Goal: Task Accomplishment & Management: Use online tool/utility

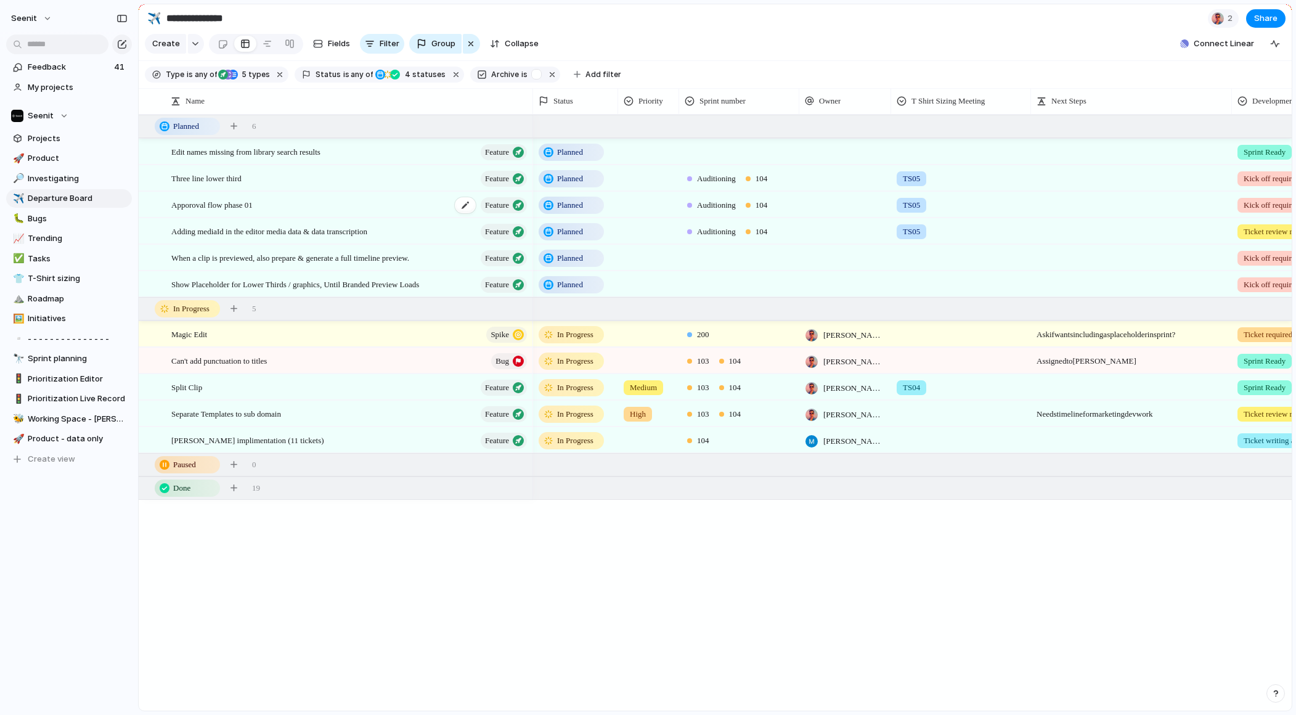
click at [236, 203] on span "Apporoval flow phase 01" at bounding box center [211, 204] width 81 height 14
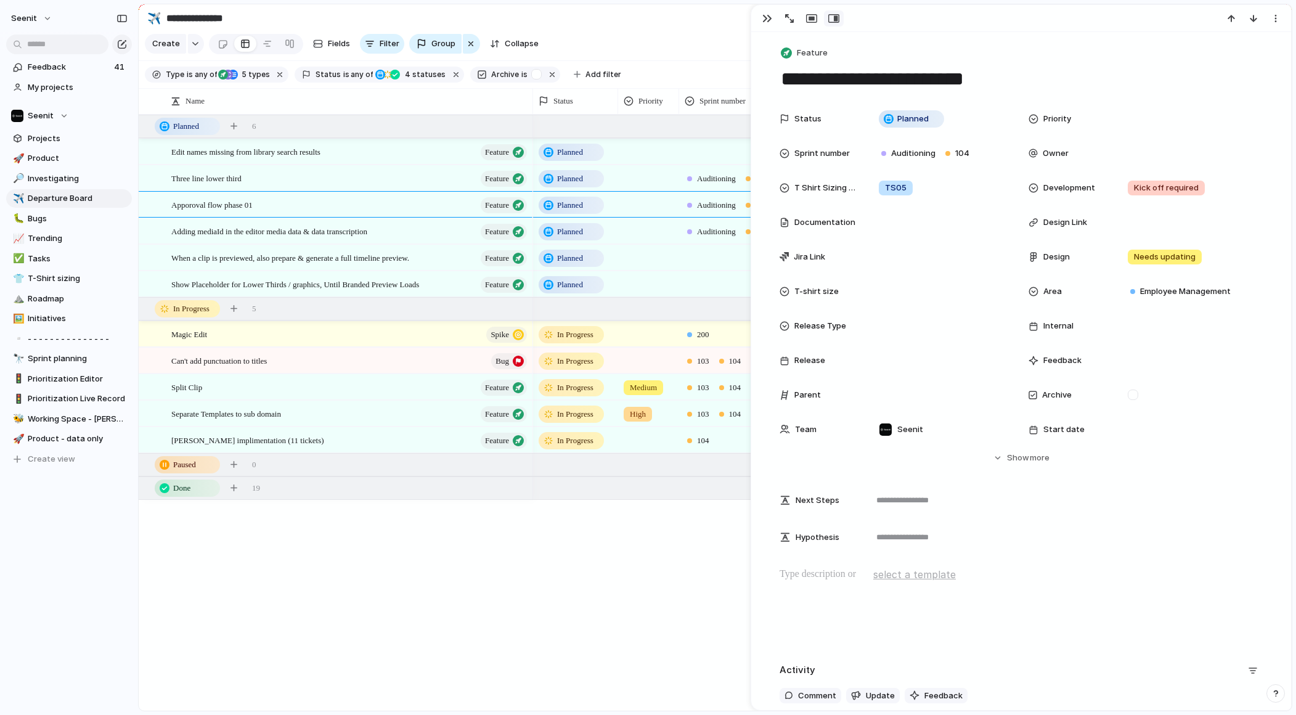
click at [824, 78] on textarea "**********" at bounding box center [1020, 79] width 483 height 26
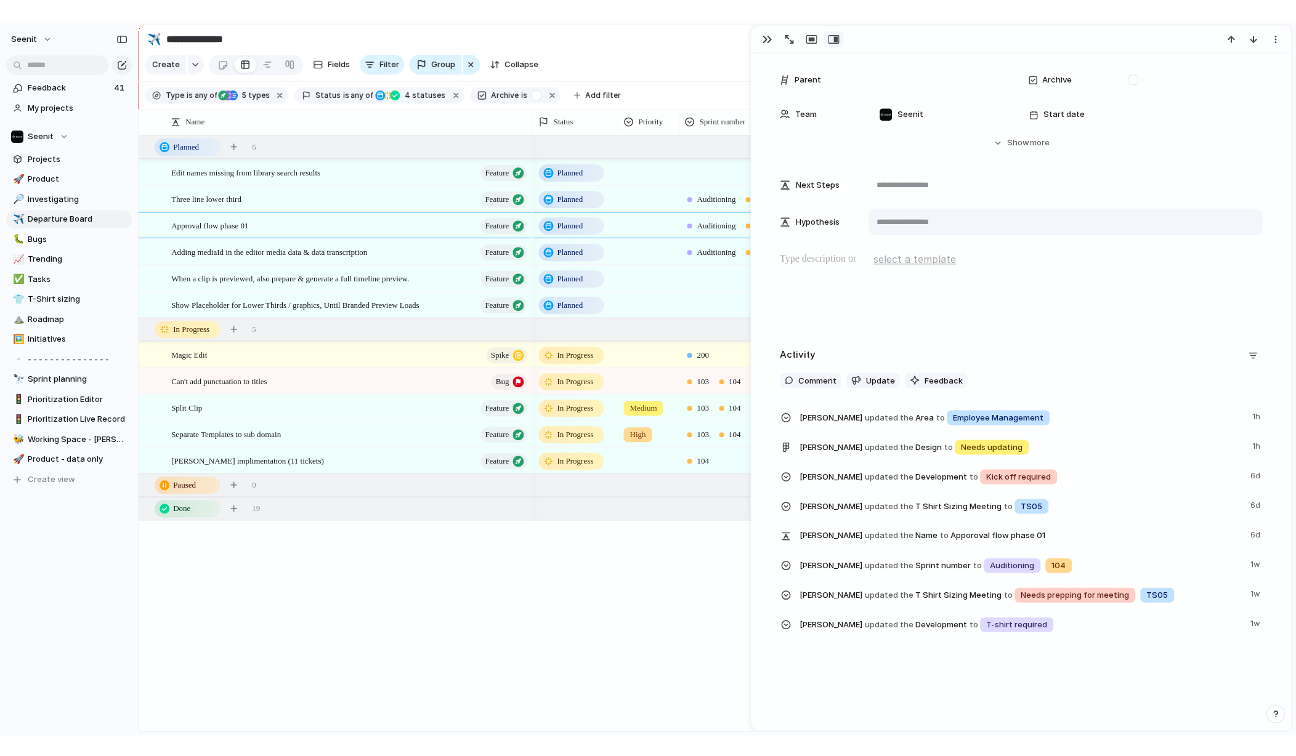
scroll to position [338, 0]
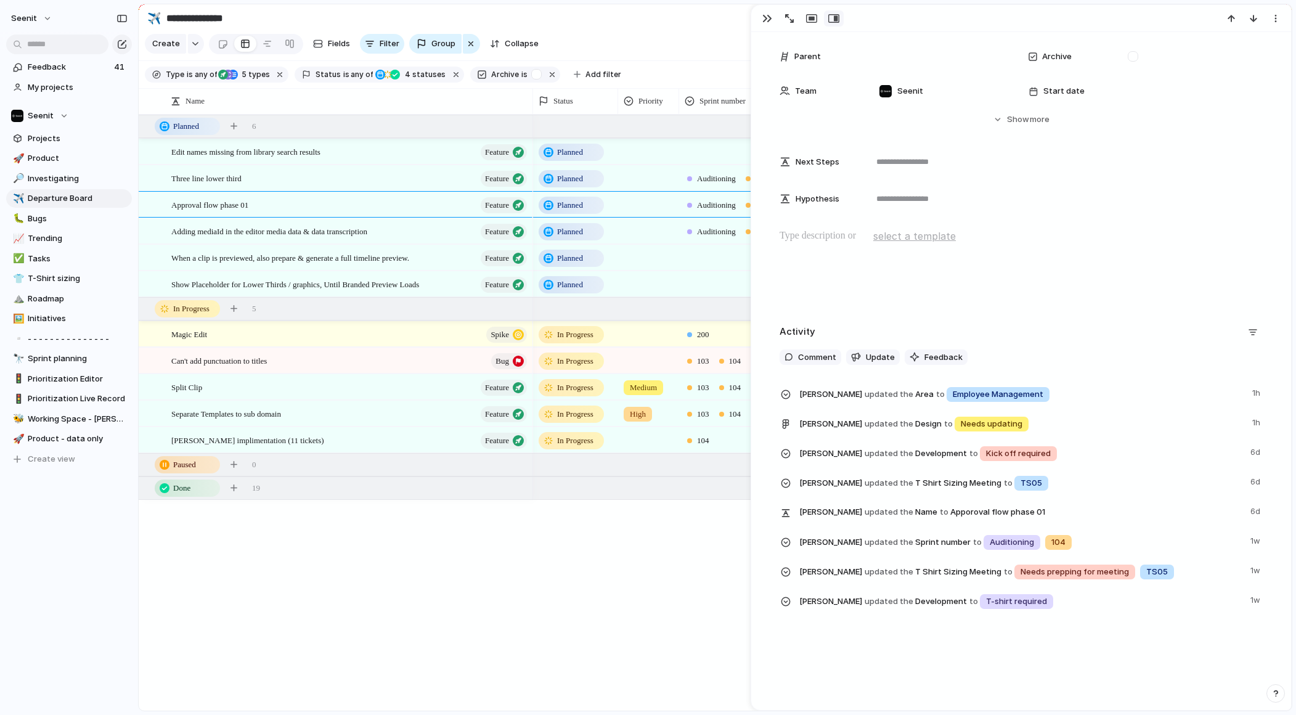
type textarea "**********"
click at [1020, 657] on div "**********" at bounding box center [1021, 371] width 540 height 678
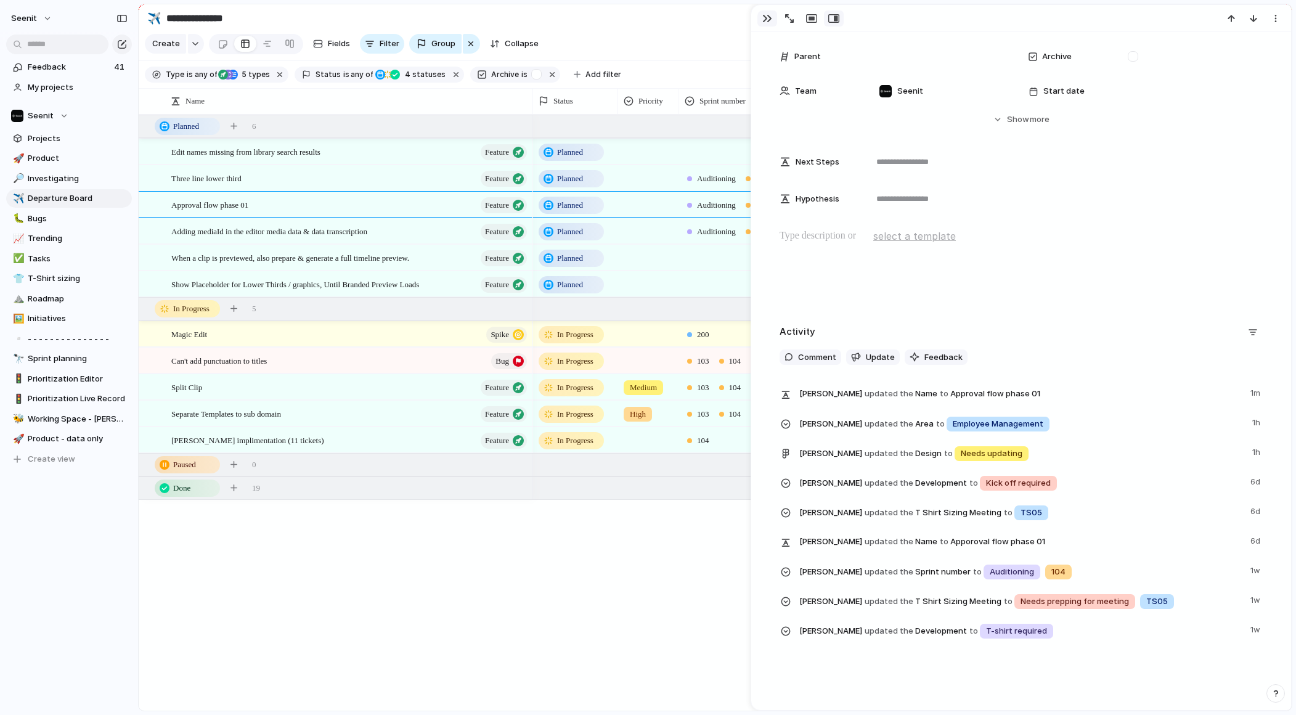
click at [765, 17] on div "button" at bounding box center [767, 19] width 10 height 10
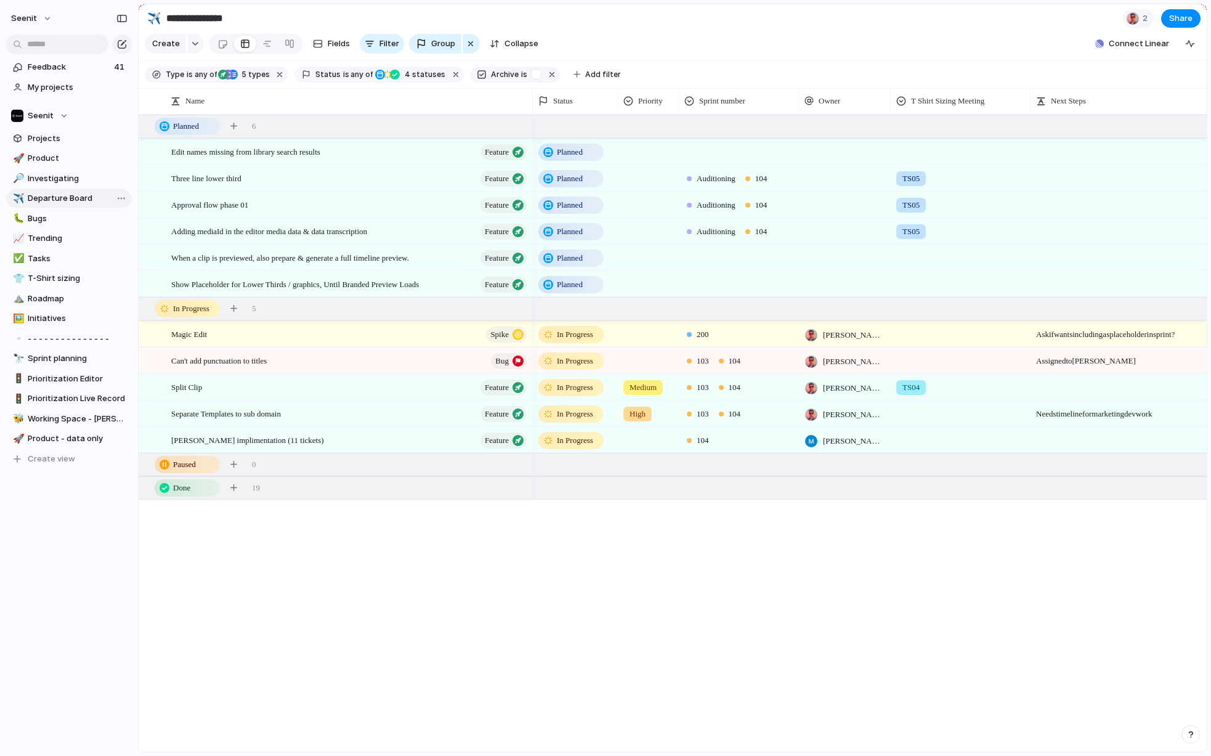
click at [62, 197] on span "Departure Board" at bounding box center [78, 198] width 100 height 12
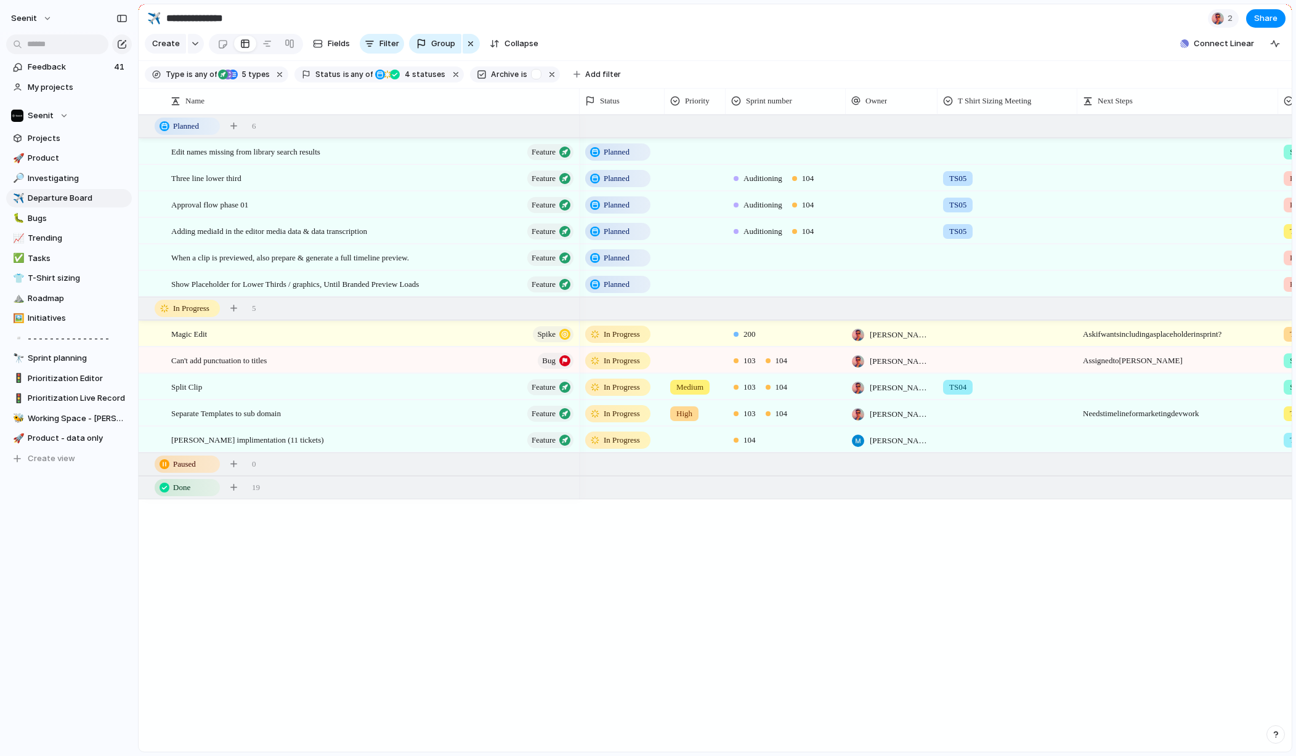
drag, startPoint x: 530, startPoint y: 98, endPoint x: 580, endPoint y: 100, distance: 50.0
click at [580, 100] on div at bounding box center [579, 101] width 6 height 26
click at [768, 251] on div at bounding box center [788, 255] width 119 height 20
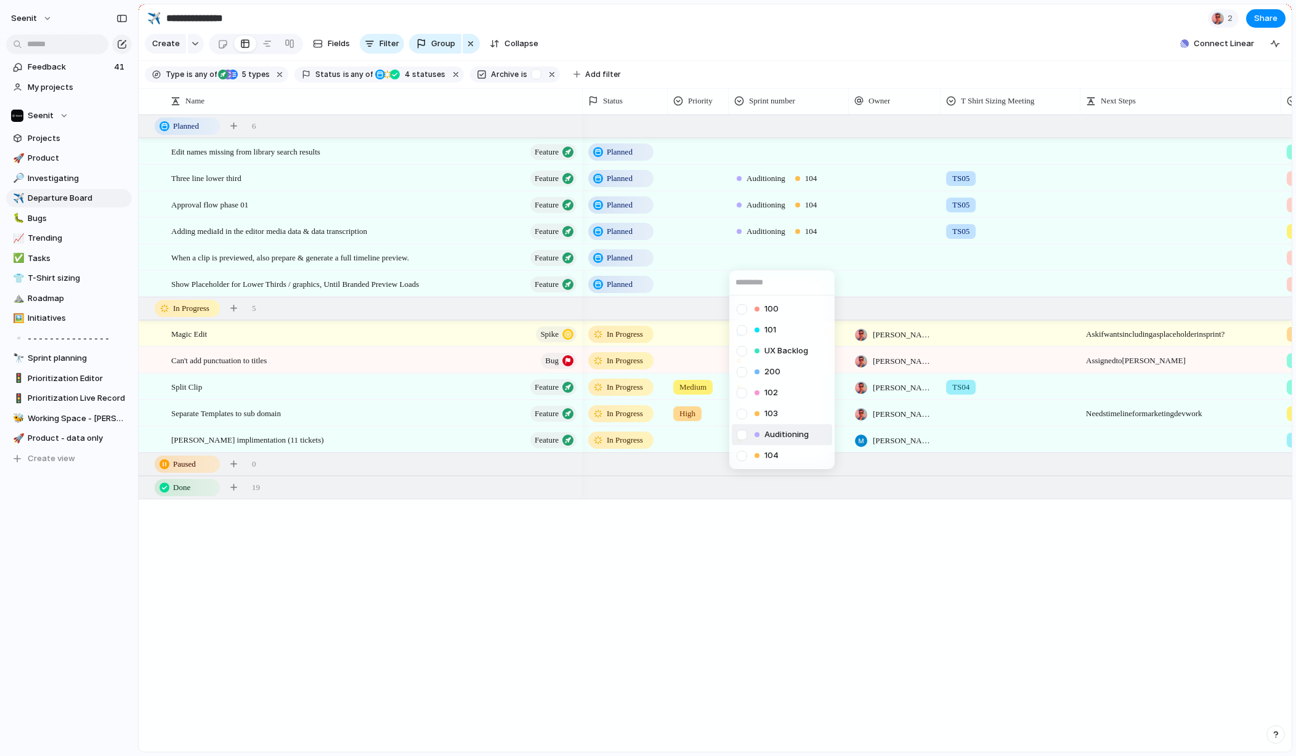
click at [765, 435] on span "Auditioning" at bounding box center [787, 435] width 44 height 12
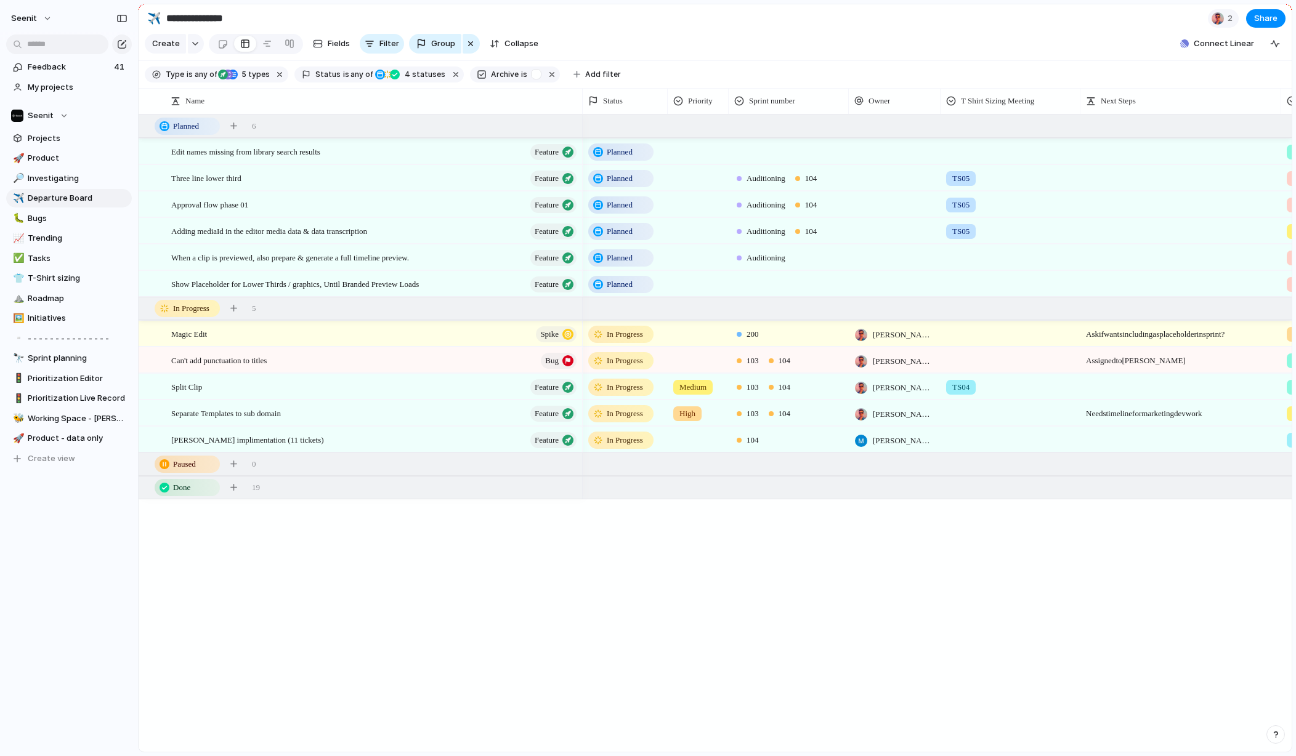
click at [824, 256] on div "Auditioning" at bounding box center [788, 255] width 119 height 20
click at [756, 461] on div "104" at bounding box center [767, 456] width 24 height 12
click at [768, 282] on div at bounding box center [788, 282] width 119 height 20
click at [752, 480] on div "104" at bounding box center [759, 482] width 44 height 15
click at [776, 286] on div "104" at bounding box center [788, 282] width 119 height 20
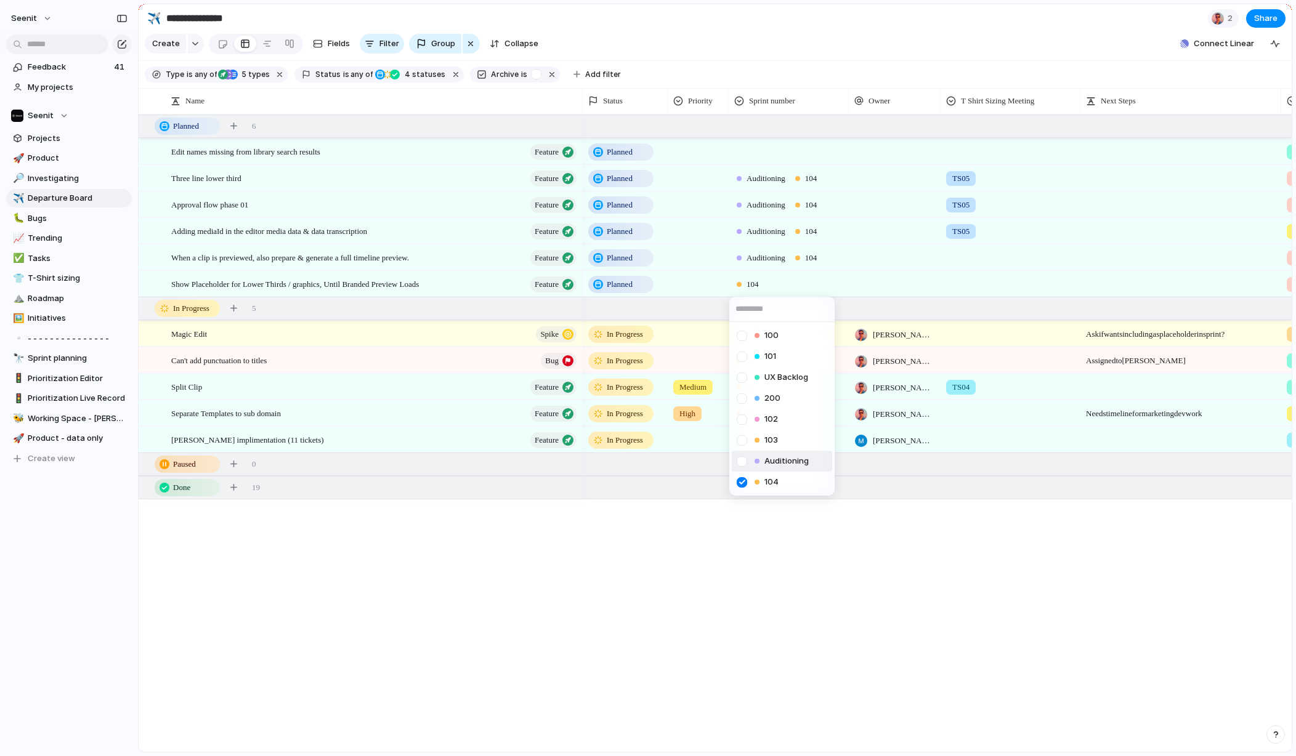
click at [749, 461] on div at bounding box center [742, 462] width 22 height 22
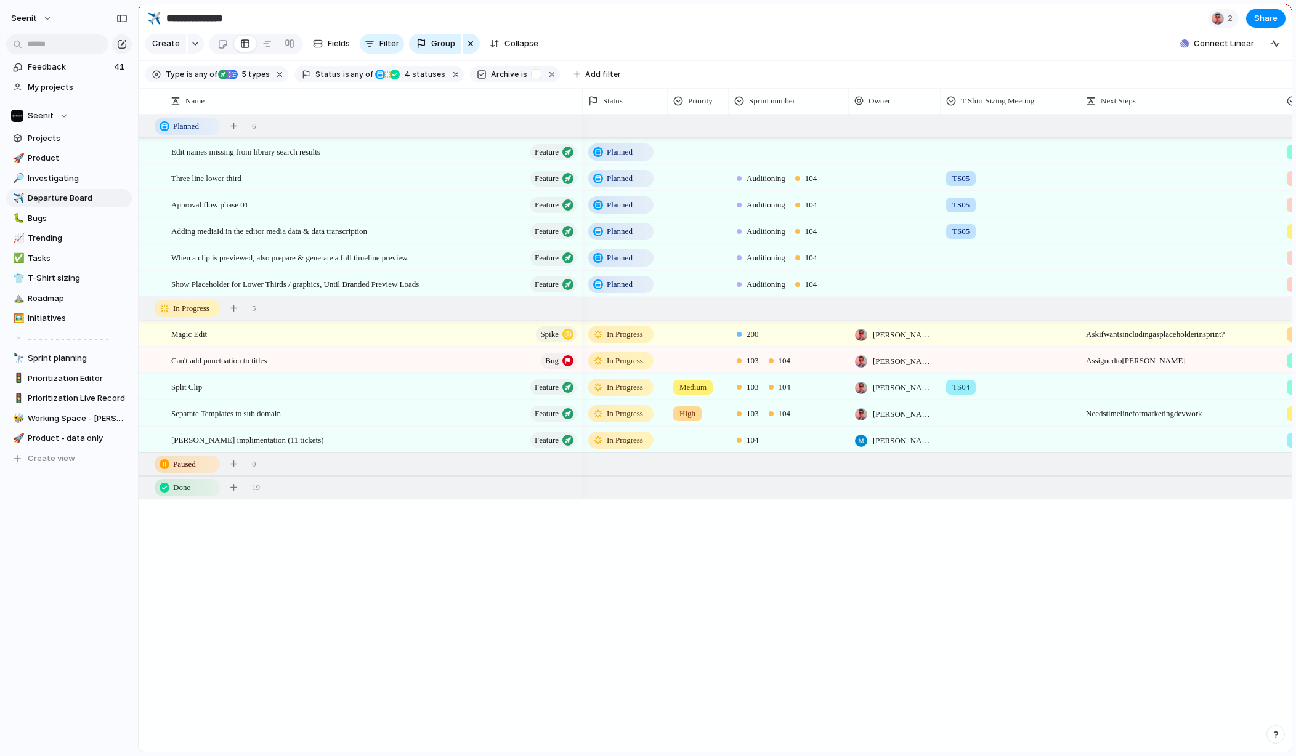
click at [759, 558] on div "100 101 UX Backlog 200 102 103 Auditioning 104" at bounding box center [648, 378] width 1296 height 756
click at [763, 177] on span "Auditioning" at bounding box center [766, 178] width 39 height 12
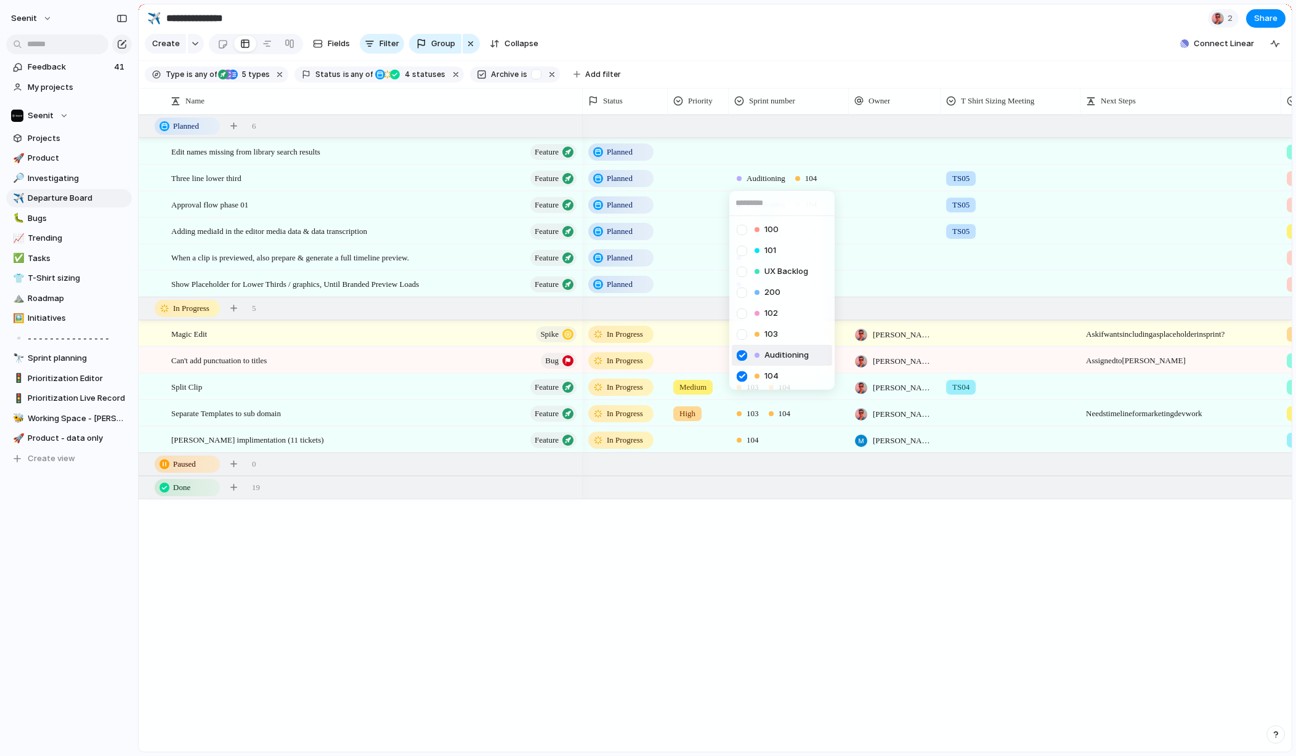
click at [762, 356] on div "Auditioning" at bounding box center [782, 355] width 54 height 12
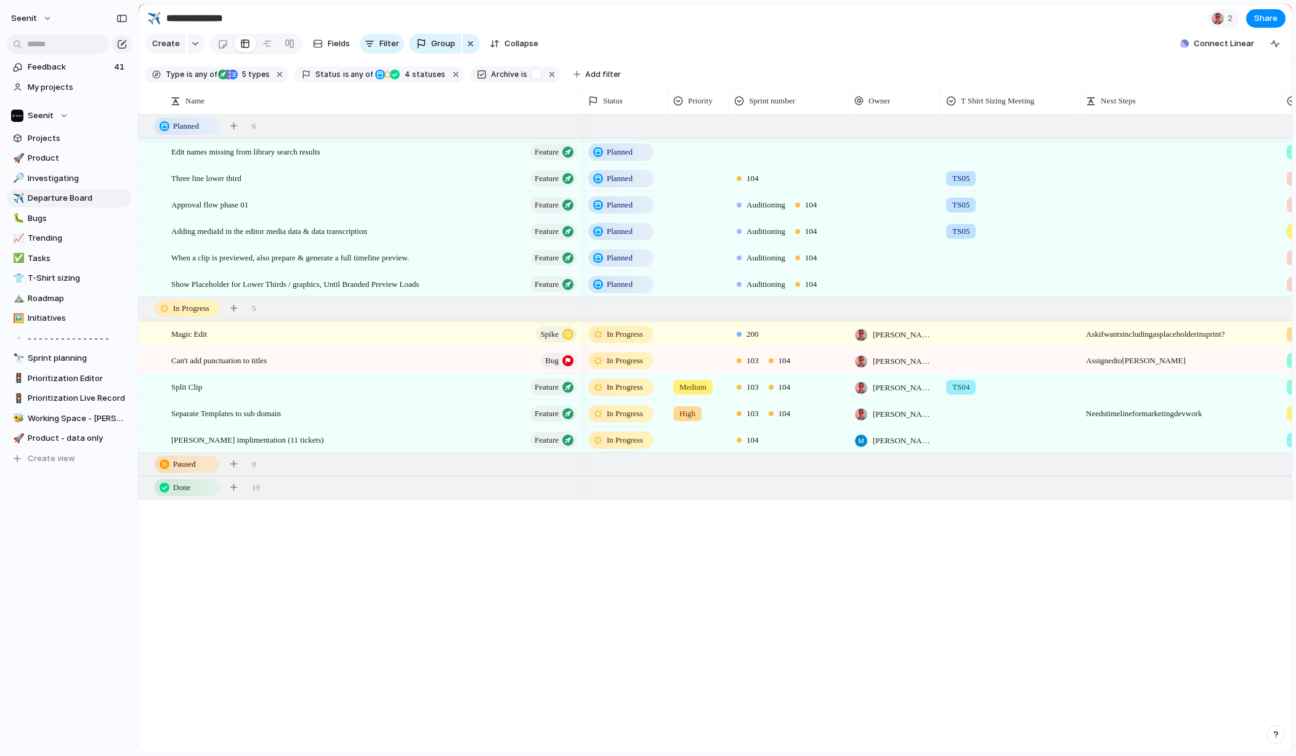
click at [753, 178] on span "104" at bounding box center [753, 178] width 12 height 12
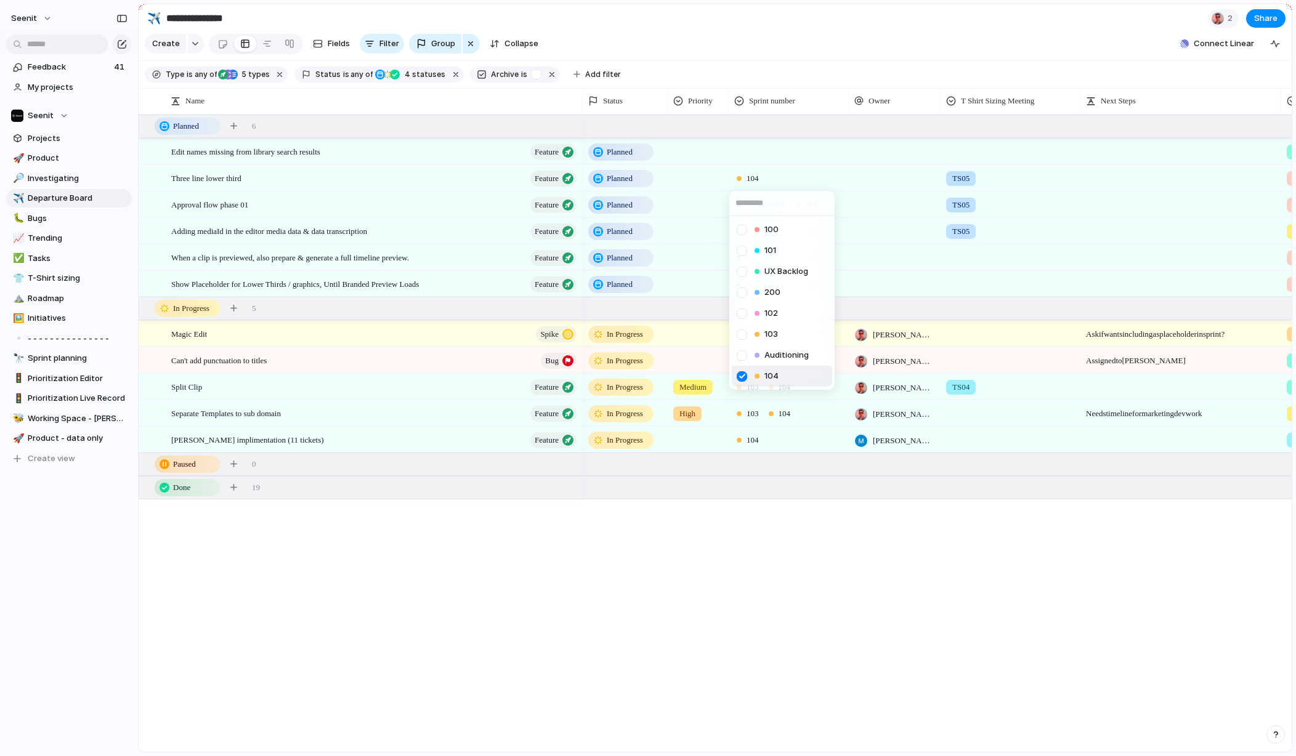
click at [762, 375] on div "104" at bounding box center [767, 376] width 24 height 12
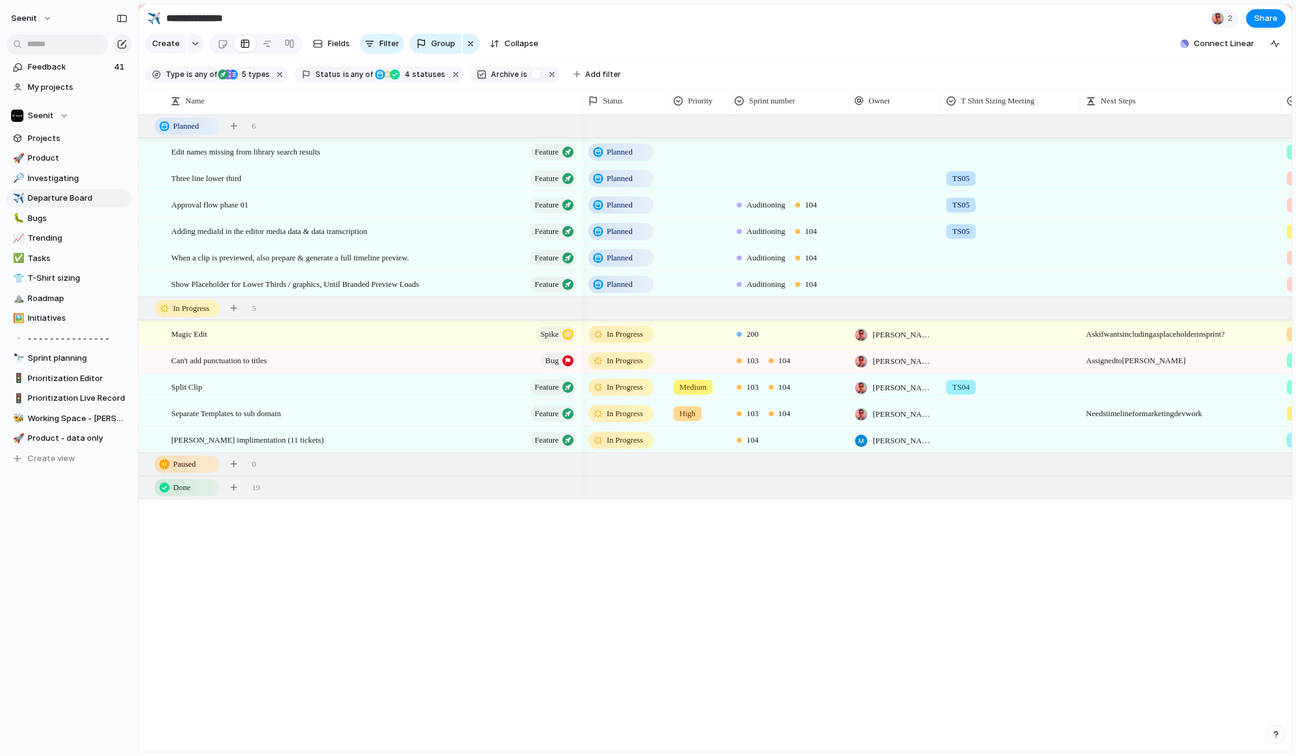
click at [805, 529] on div "Planned Sprint Ready Planned TS05 Kick off required Planned Auditioning 104 TS0…" at bounding box center [937, 434] width 709 height 638
click at [768, 232] on span "Auditioning" at bounding box center [766, 231] width 39 height 12
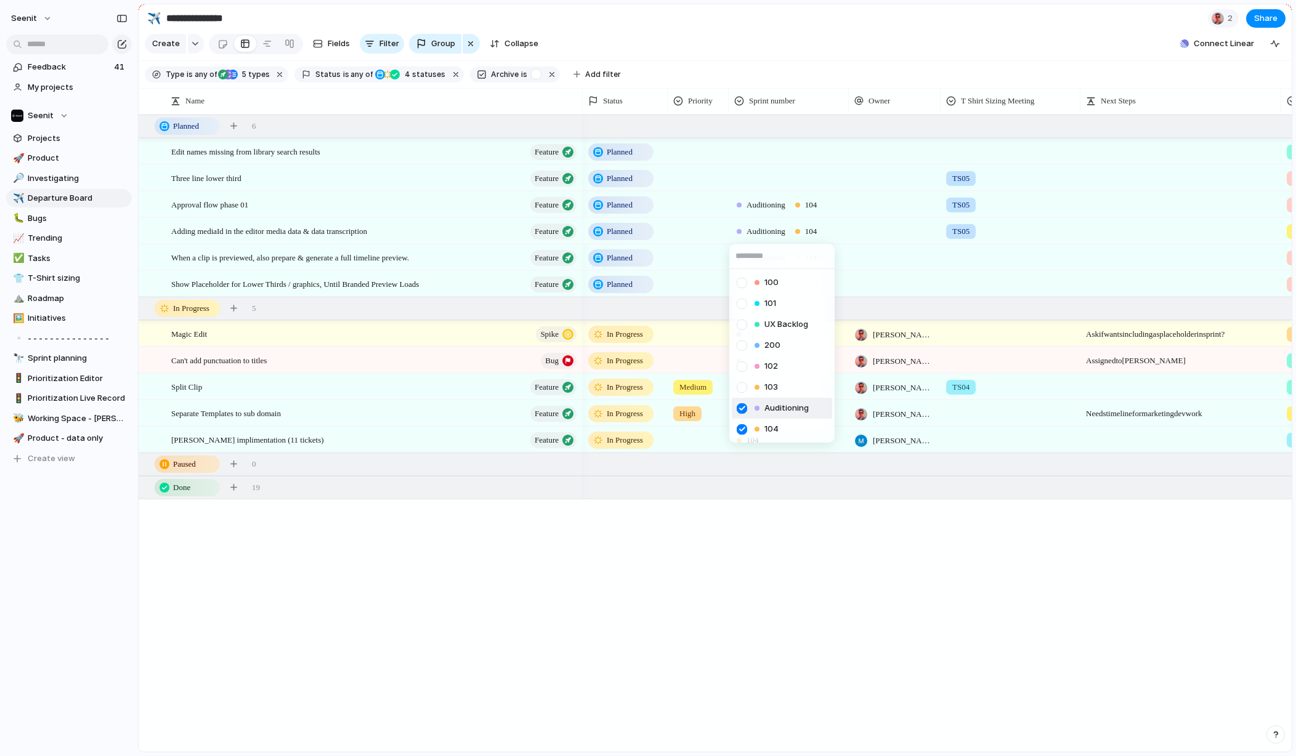
drag, startPoint x: 744, startPoint y: 406, endPoint x: 746, endPoint y: 430, distance: 24.1
click at [744, 406] on div at bounding box center [742, 409] width 22 height 22
click at [742, 427] on div at bounding box center [742, 430] width 22 height 22
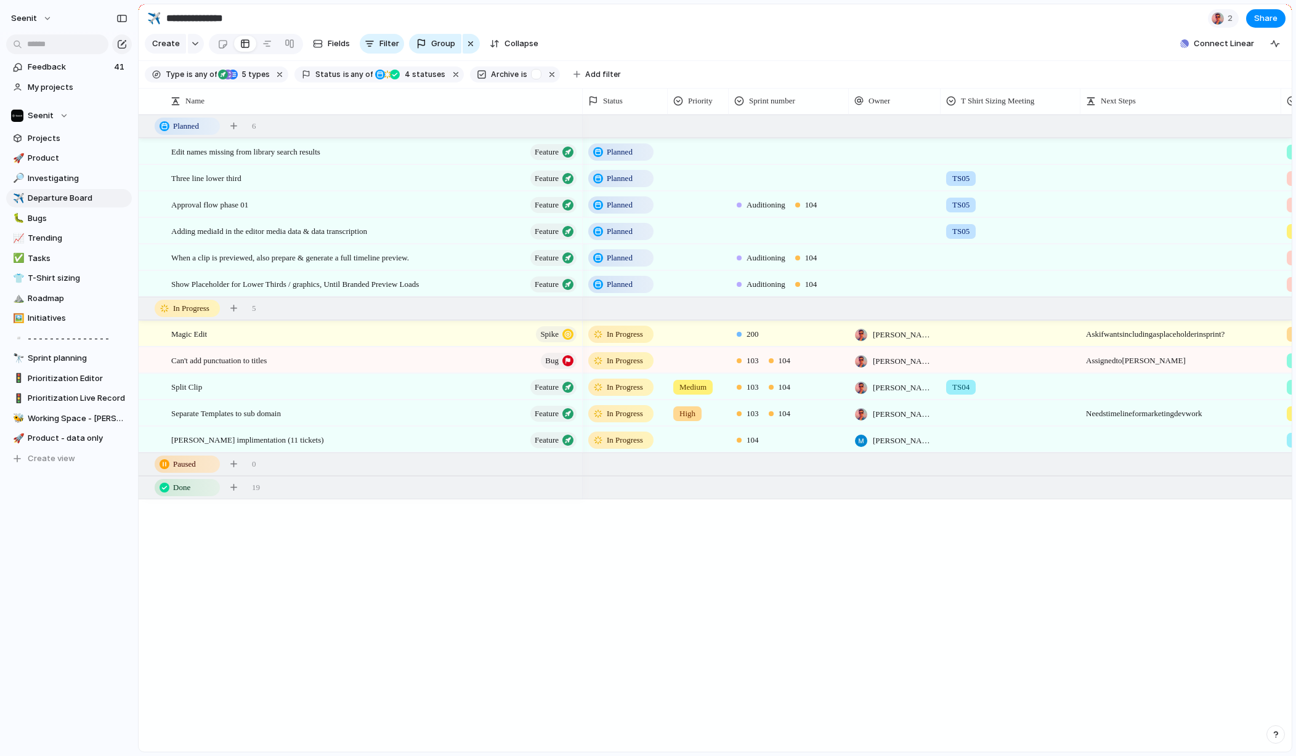
click at [769, 588] on div "100 101 UX Backlog 200 102 103 Auditioning 104" at bounding box center [648, 378] width 1296 height 756
click at [769, 588] on div "Planned Sprint Ready Planned TS05 Kick off required Planned Auditioning 104 TS0…" at bounding box center [937, 434] width 709 height 638
